Goal: Task Accomplishment & Management: Use online tool/utility

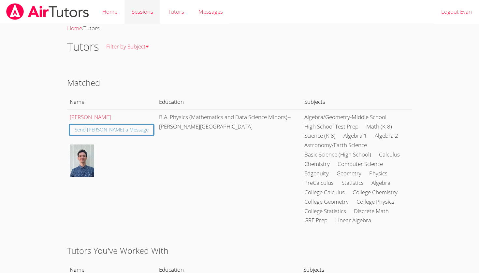
click at [145, 8] on link "Sessions" at bounding box center [142, 12] width 36 height 24
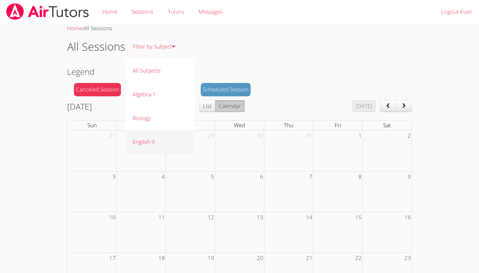
click at [152, 142] on link "English 9" at bounding box center [159, 142] width 69 height 24
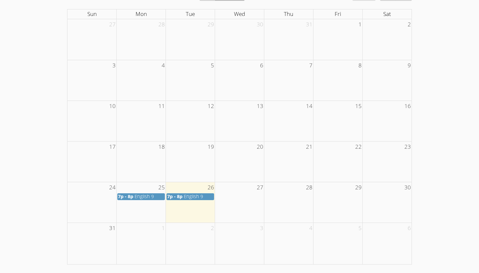
scroll to position [111, 0]
click at [188, 197] on span "English 9" at bounding box center [193, 197] width 19 height 6
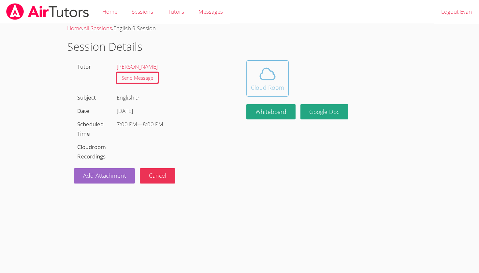
click at [259, 88] on div "Cloud Room" at bounding box center [267, 87] width 33 height 9
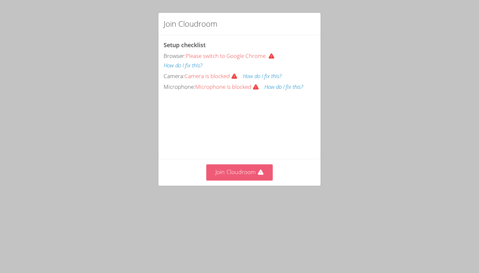
click at [234, 173] on button "Join Cloudroom" at bounding box center [239, 173] width 67 height 16
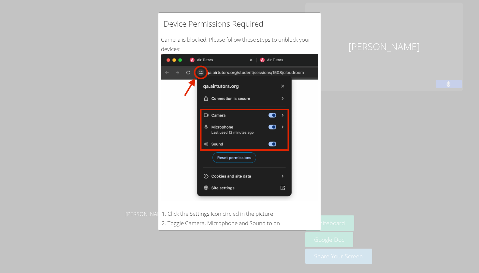
click at [125, 41] on div "Device Permissions Required Camera is blocked . Please follow these steps to un…" at bounding box center [239, 136] width 479 height 273
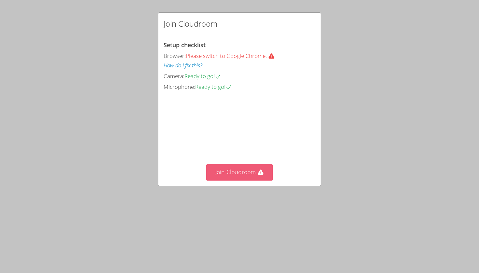
click at [221, 181] on button "Join Cloudroom" at bounding box center [239, 173] width 67 height 16
click at [225, 181] on button "Join Cloudroom" at bounding box center [239, 173] width 67 height 16
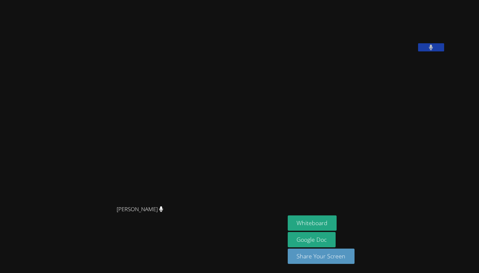
drag, startPoint x: 309, startPoint y: 5, endPoint x: 440, endPoint y: 29, distance: 133.6
click at [440, 29] on div "Shawn White Shawn White Evan Warneck Whiteboard Google Doc Share Your Screen" at bounding box center [239, 136] width 479 height 273
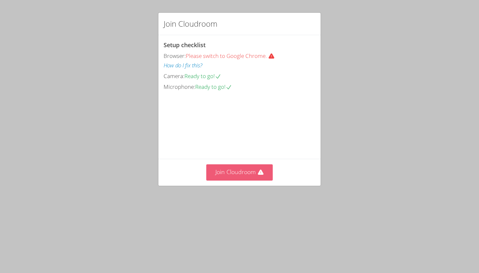
click at [234, 181] on button "Join Cloudroom" at bounding box center [239, 173] width 67 height 16
